Goal: Book appointment/travel/reservation

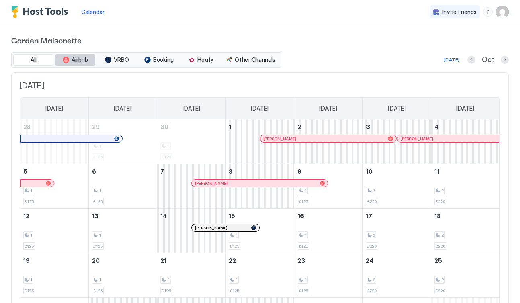
click at [73, 60] on span "Airbnb" at bounding box center [80, 59] width 16 height 7
click at [124, 57] on span "VRBO" at bounding box center [121, 59] width 15 height 7
click at [455, 60] on div "[DATE]" at bounding box center [452, 59] width 16 height 7
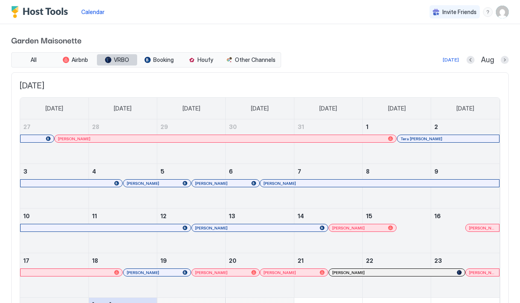
click at [116, 59] on span "VRBO" at bounding box center [121, 59] width 15 height 7
click at [164, 60] on span "Booking" at bounding box center [163, 59] width 21 height 7
click at [200, 58] on span "Houfy" at bounding box center [206, 59] width 16 height 7
click at [505, 59] on button "Next month" at bounding box center [505, 60] width 8 height 8
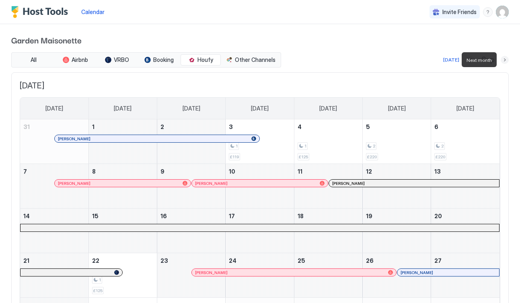
click at [505, 59] on button "Next month" at bounding box center [505, 60] width 8 height 8
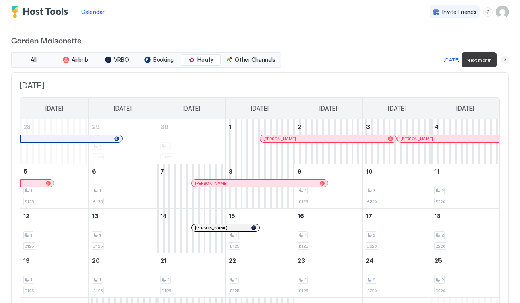
click at [504, 60] on button "Next month" at bounding box center [505, 60] width 8 height 8
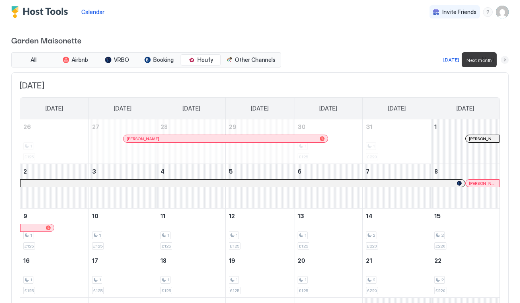
click at [504, 60] on button "Next month" at bounding box center [505, 60] width 8 height 8
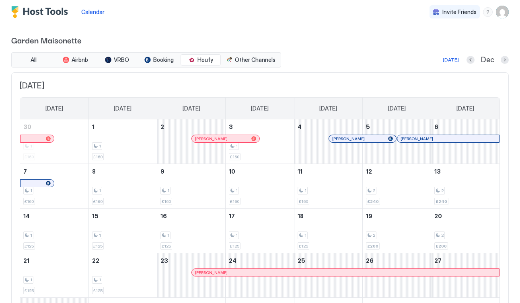
click at [205, 139] on div at bounding box center [205, 139] width 6 height 6
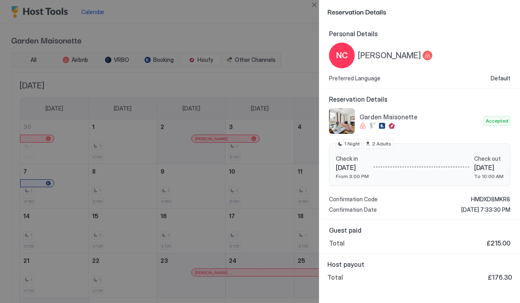
click at [264, 25] on div at bounding box center [260, 151] width 520 height 303
click at [313, 6] on button "Close" at bounding box center [314, 5] width 10 height 10
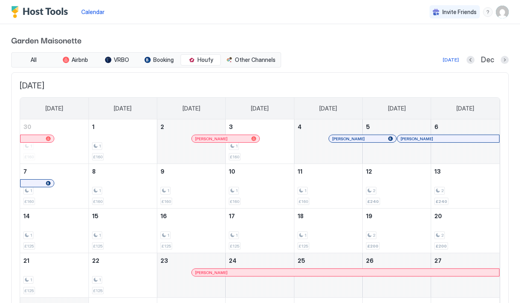
click at [202, 274] on div at bounding box center [202, 273] width 6 height 6
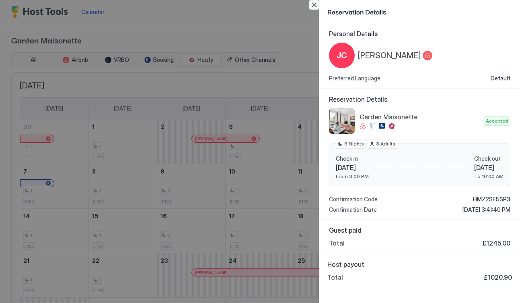
click at [315, 3] on button "Close" at bounding box center [314, 5] width 10 height 10
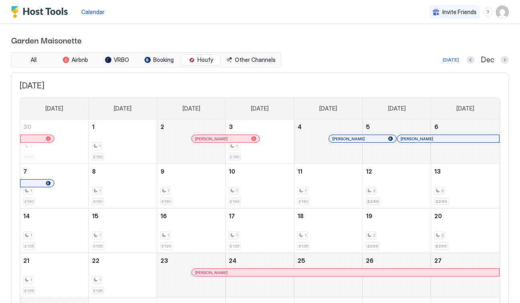
click at [335, 138] on div at bounding box center [335, 139] width 6 height 6
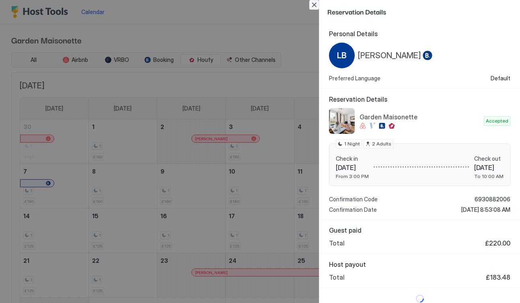
click at [315, 4] on button "Close" at bounding box center [314, 5] width 10 height 10
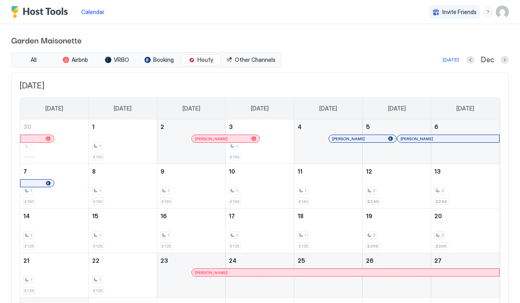
click at [505, 14] on img "User profile" at bounding box center [502, 12] width 13 height 13
click at [94, 10] on div at bounding box center [260, 151] width 520 height 303
click at [94, 12] on span "Calendar" at bounding box center [92, 11] width 23 height 7
click at [156, 60] on span "Booking" at bounding box center [163, 59] width 21 height 7
